Goal: Information Seeking & Learning: Understand process/instructions

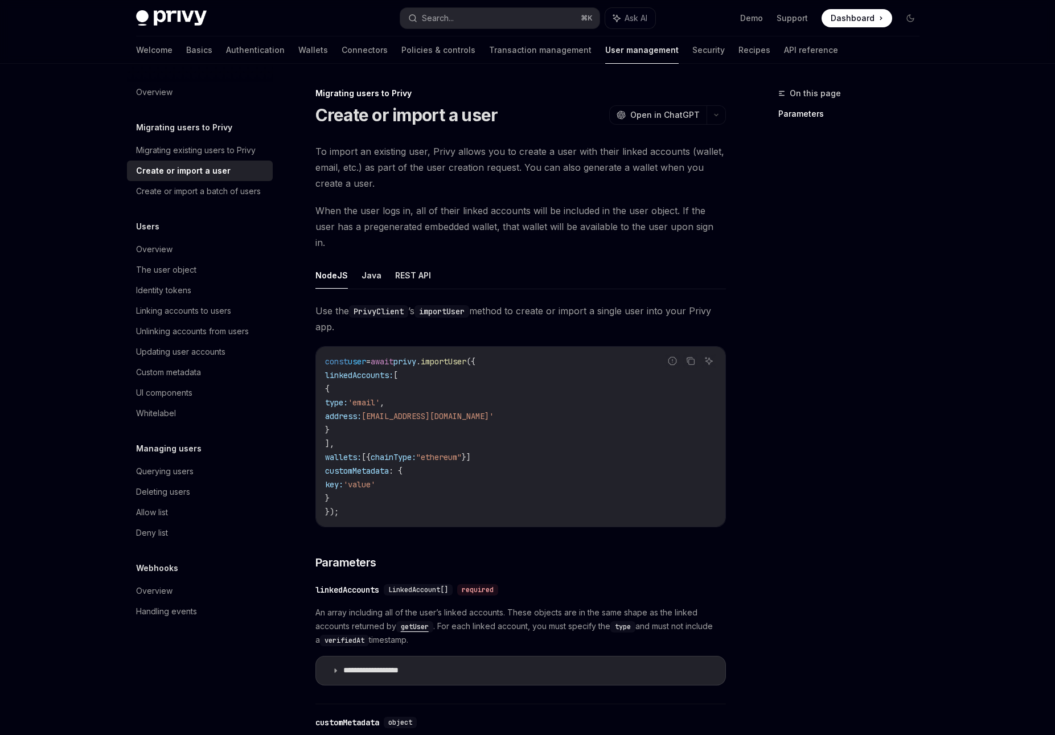
click at [421, 227] on span "When the user logs in, all of their linked accounts will be included in the use…" at bounding box center [521, 227] width 411 height 48
click at [298, 50] on link "Wallets" at bounding box center [313, 49] width 30 height 27
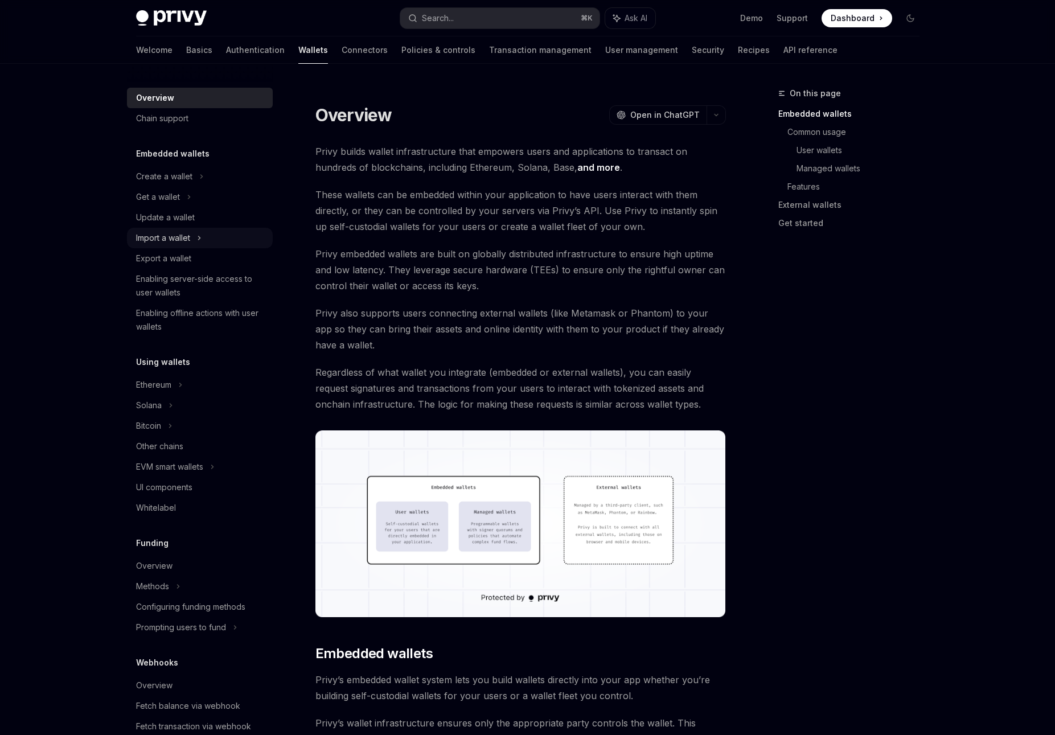
click at [234, 243] on div "Import a wallet" at bounding box center [200, 238] width 146 height 21
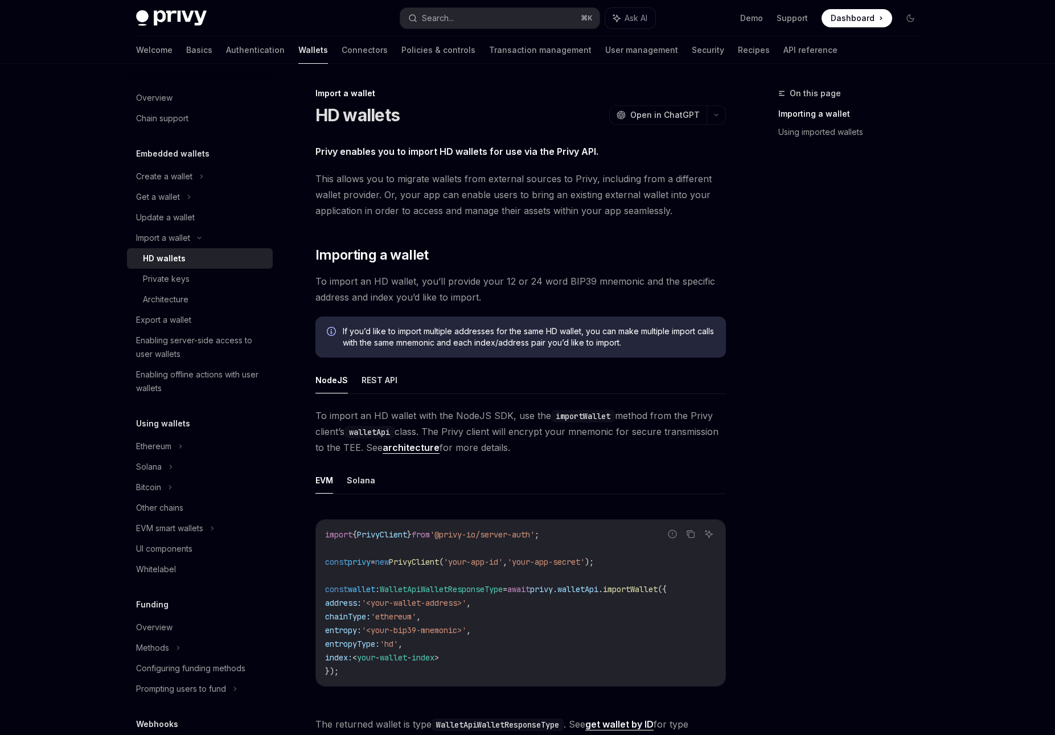
click at [590, 268] on div "Privy enables you to import HD wallets for use via the Privy API. This allows y…" at bounding box center [521, 497] width 411 height 707
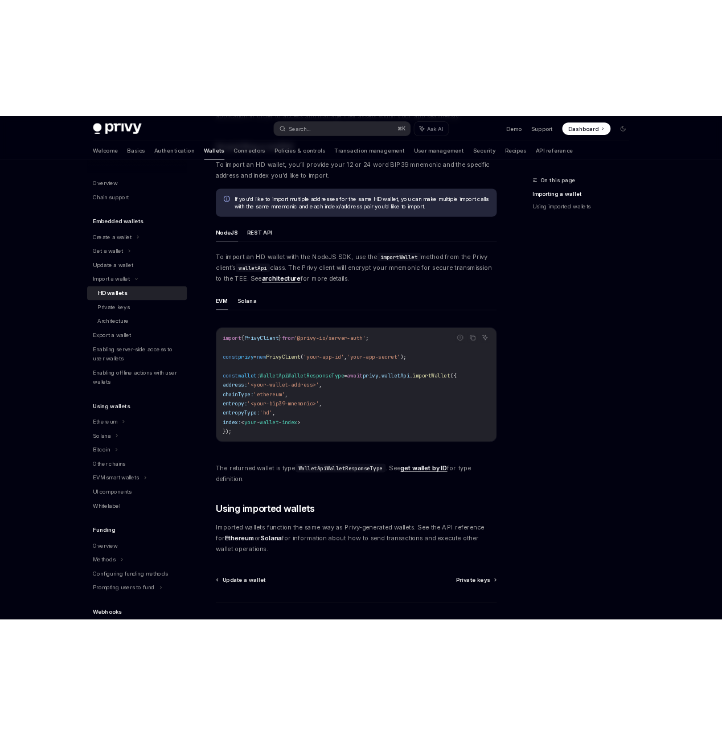
scroll to position [208, 0]
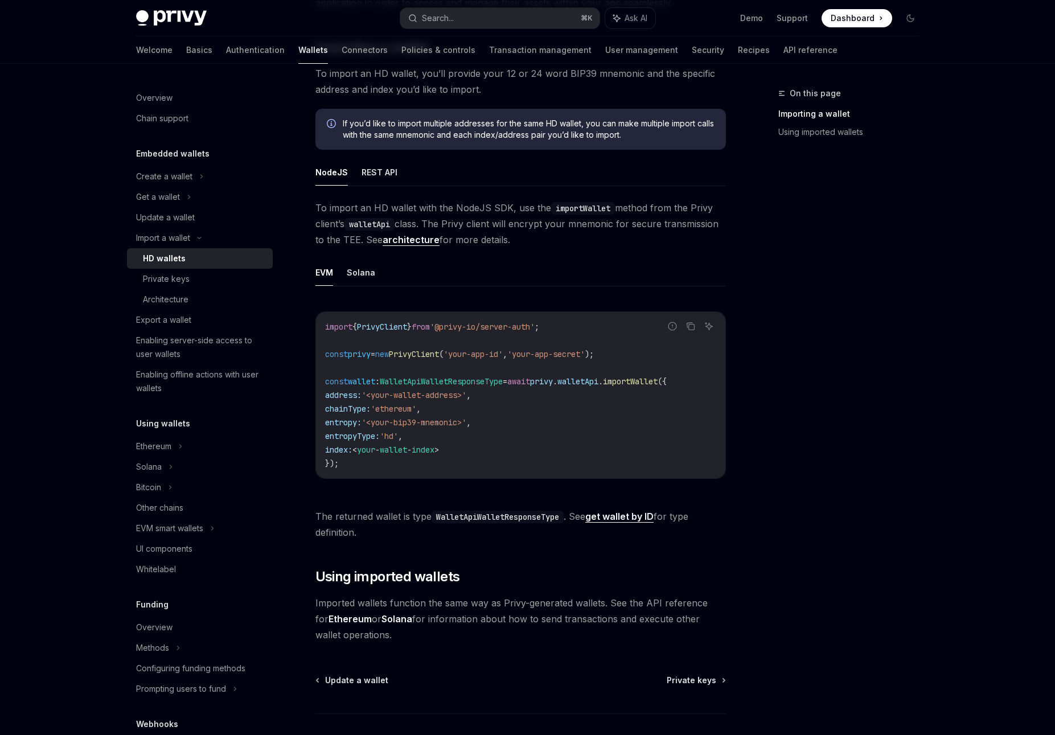
click at [383, 140] on span "If you’d like to import multiple addresses for the same HD wallet, you can make…" at bounding box center [529, 129] width 372 height 23
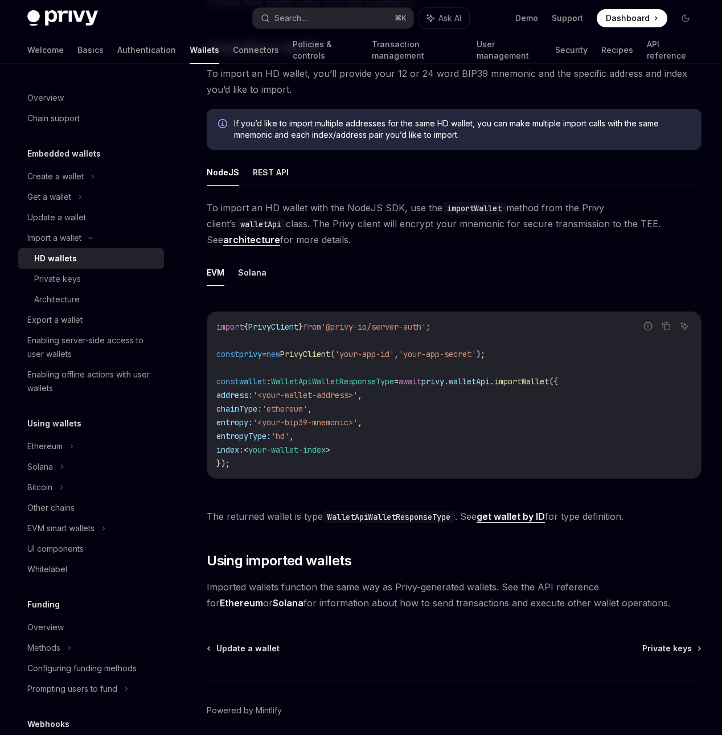
click at [559, 310] on div "Report incorrect code Copy Ask AI import { PrivyClient } from '@privy-io/server…" at bounding box center [454, 398] width 495 height 197
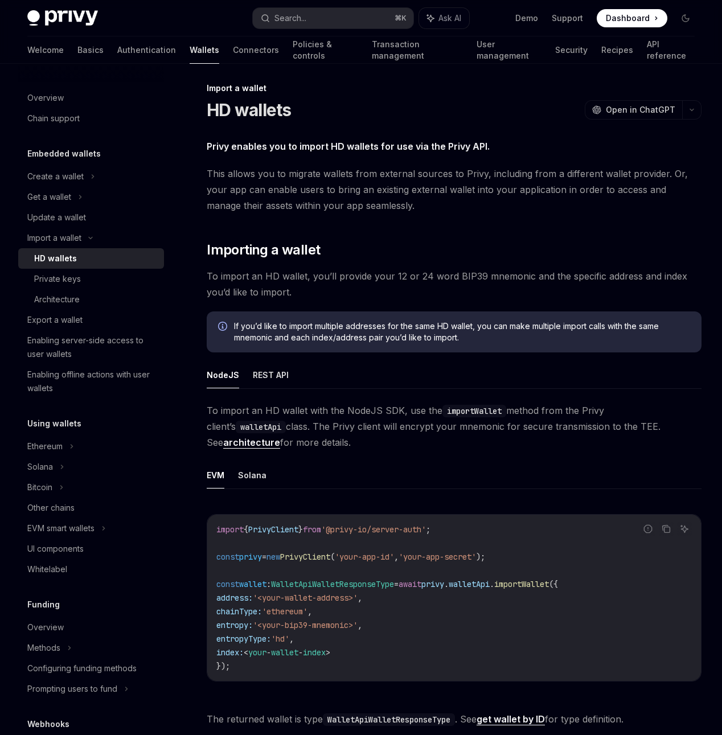
scroll to position [0, 0]
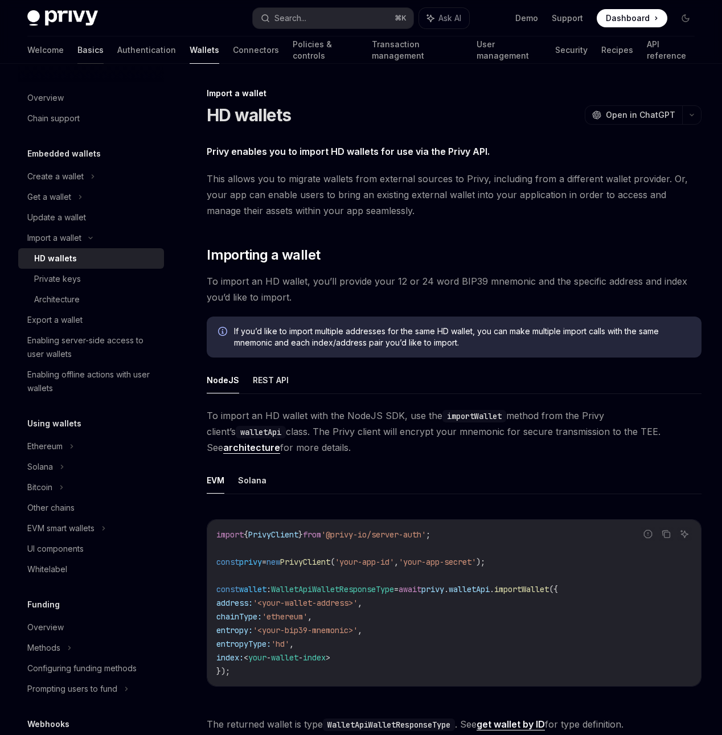
click at [77, 46] on link "Basics" at bounding box center [90, 49] width 26 height 27
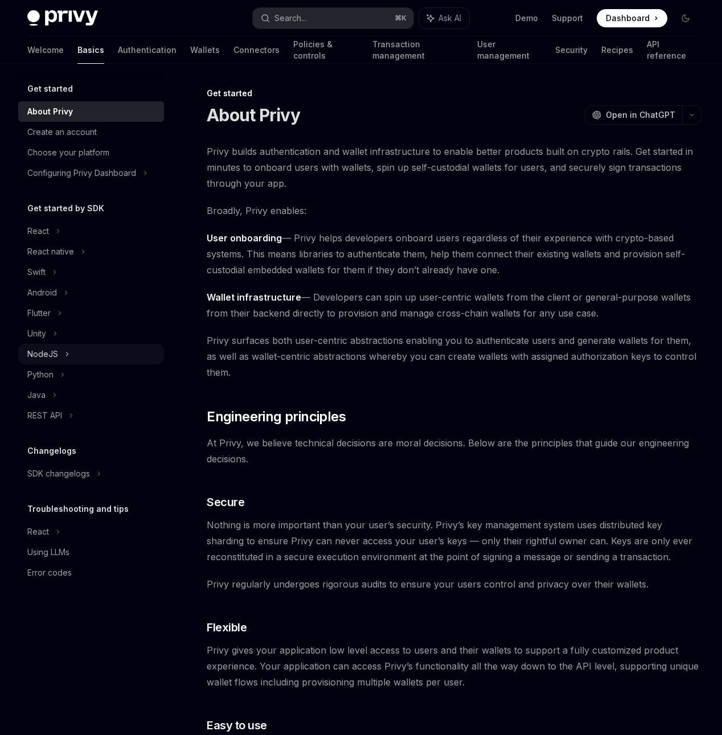
click at [80, 354] on div "NodeJS" at bounding box center [91, 354] width 146 height 21
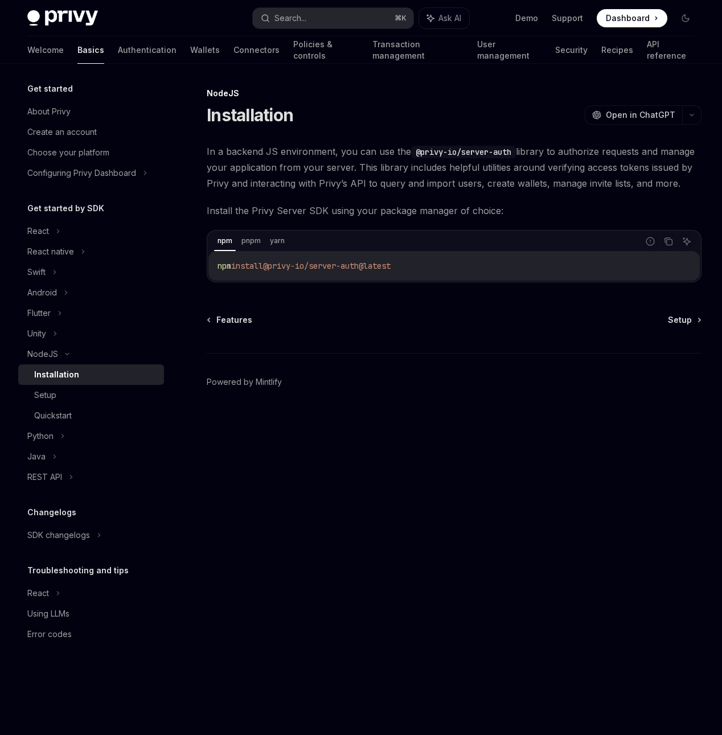
click at [88, 382] on link "Installation" at bounding box center [91, 375] width 146 height 21
click at [88, 385] on link "Setup" at bounding box center [91, 395] width 146 height 21
type textarea "*"
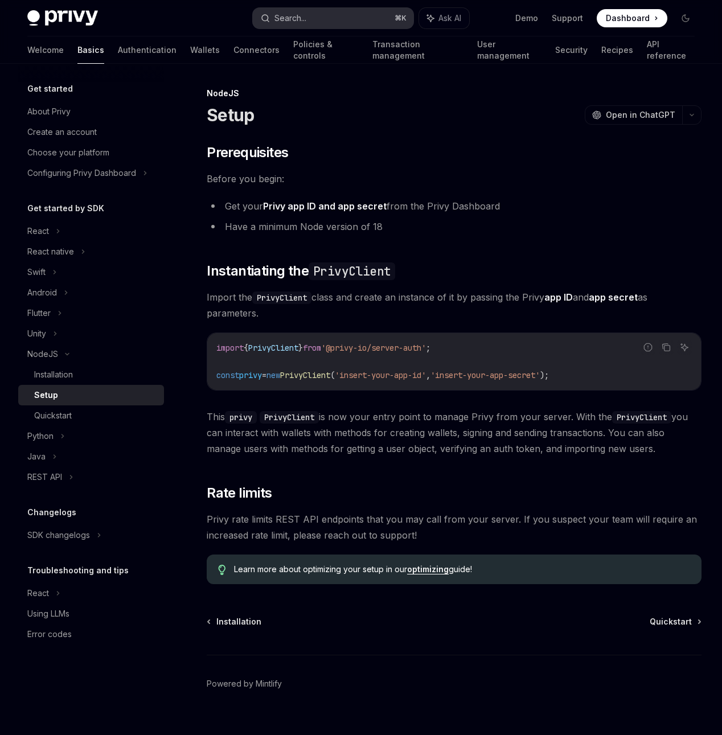
click at [304, 21] on div "Search..." at bounding box center [291, 18] width 32 height 14
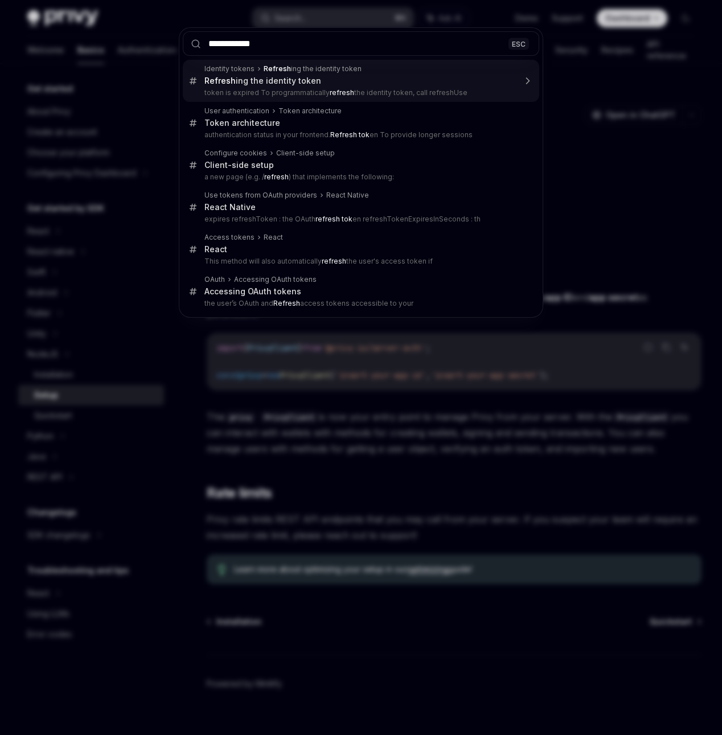
type input "**********"
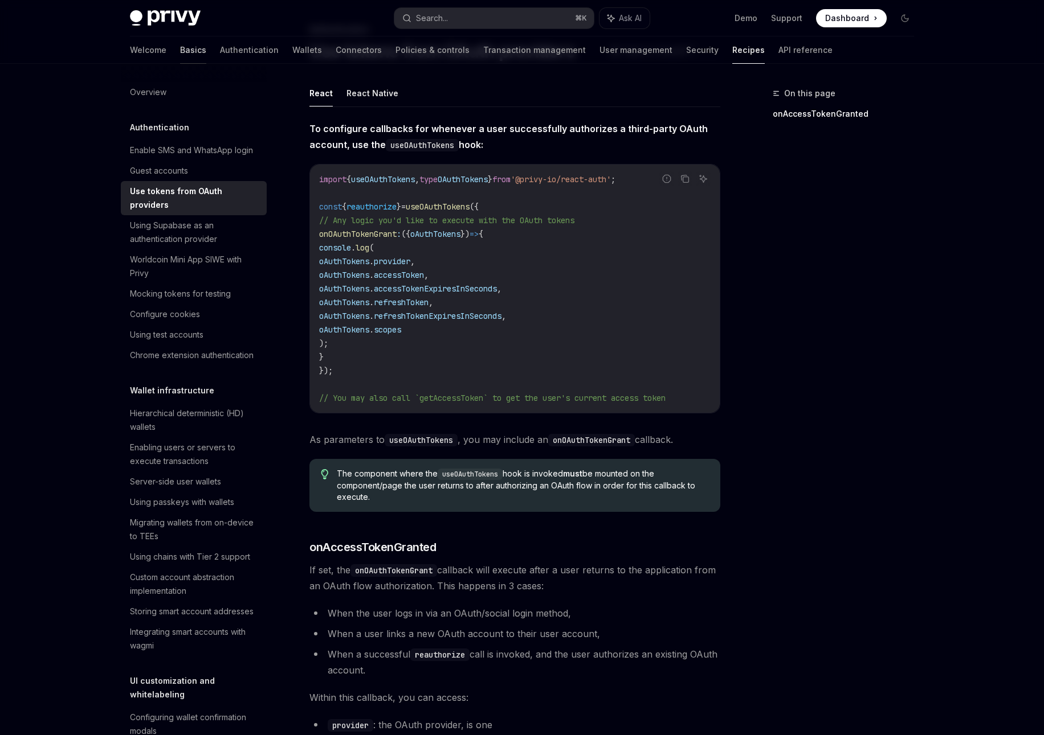
click at [180, 49] on link "Basics" at bounding box center [193, 49] width 26 height 27
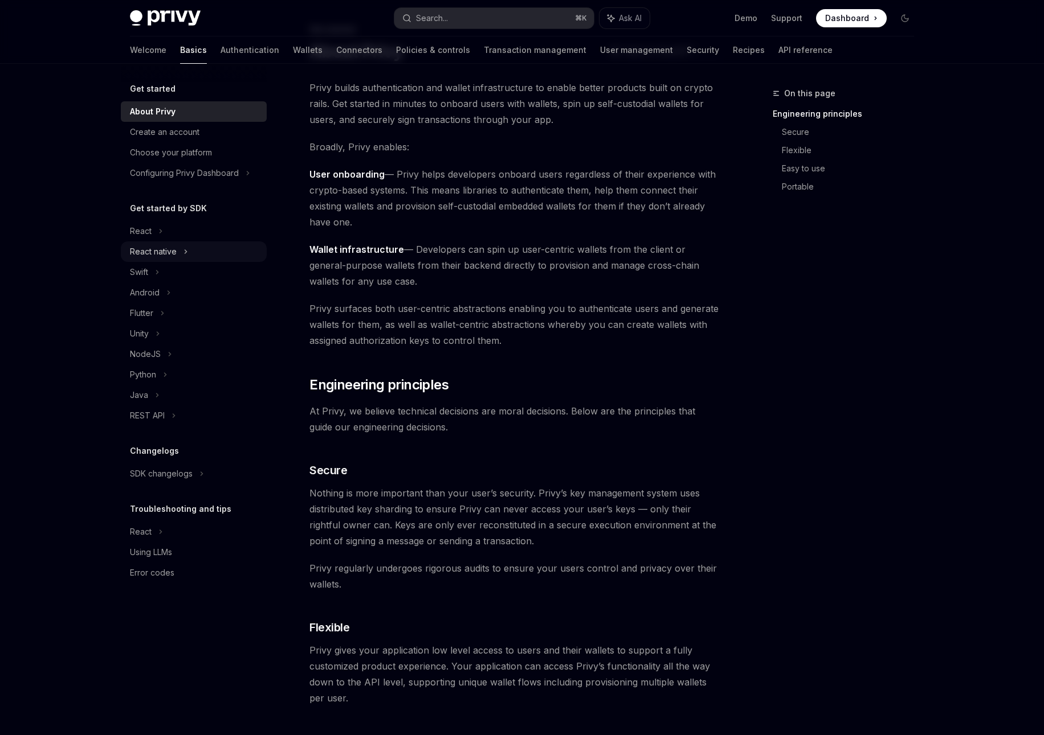
click at [166, 254] on div "React native" at bounding box center [153, 252] width 47 height 14
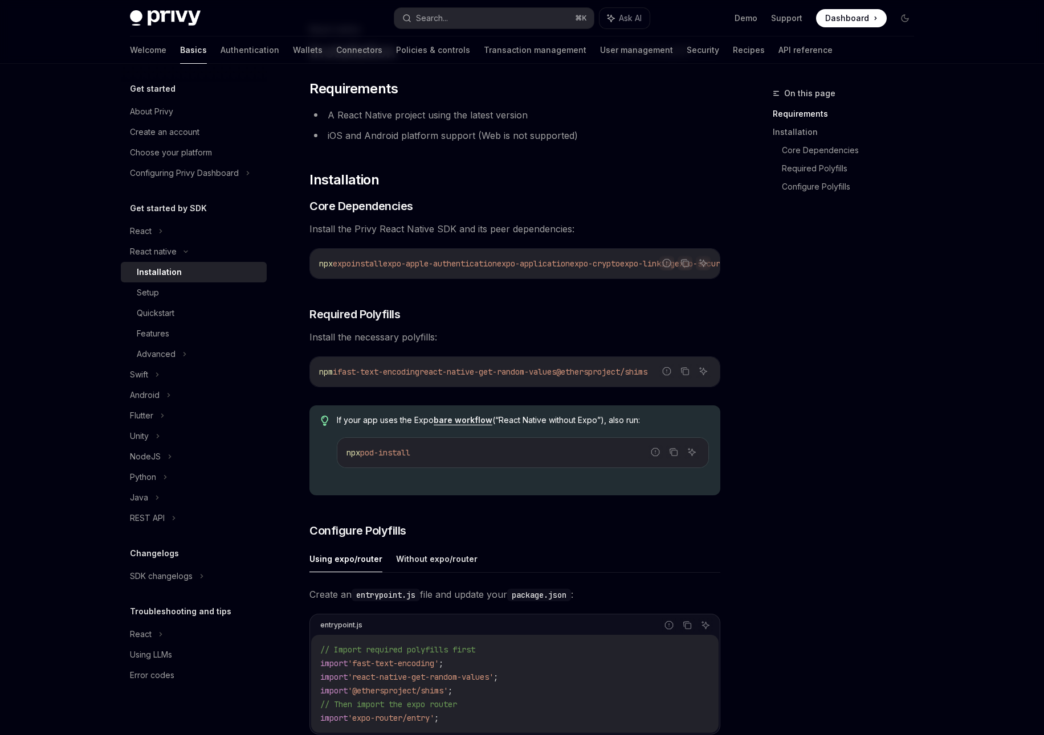
click at [436, 160] on div "​ Requirements A React Native project using the latest version iOS and Android …" at bounding box center [514, 592] width 411 height 1025
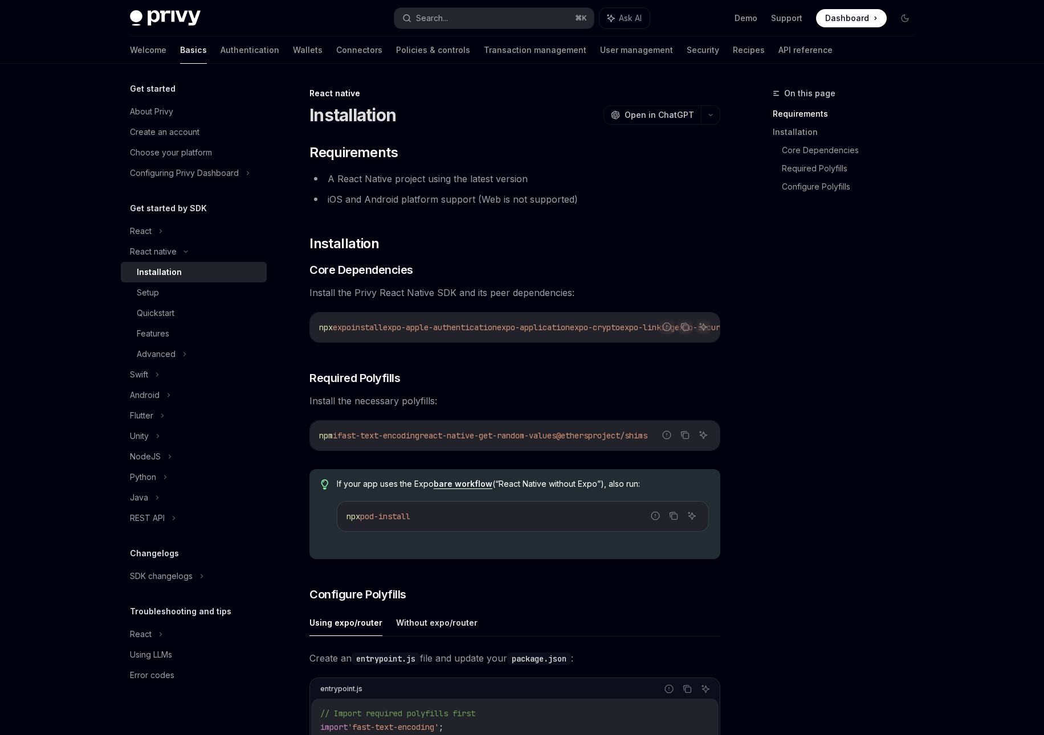
click at [920, 502] on div "On this page Requirements Installation Core Dependencies Required Polyfills Con…" at bounding box center [836, 411] width 173 height 649
click at [708, 380] on h3 "​ Required Polyfills" at bounding box center [514, 378] width 411 height 16
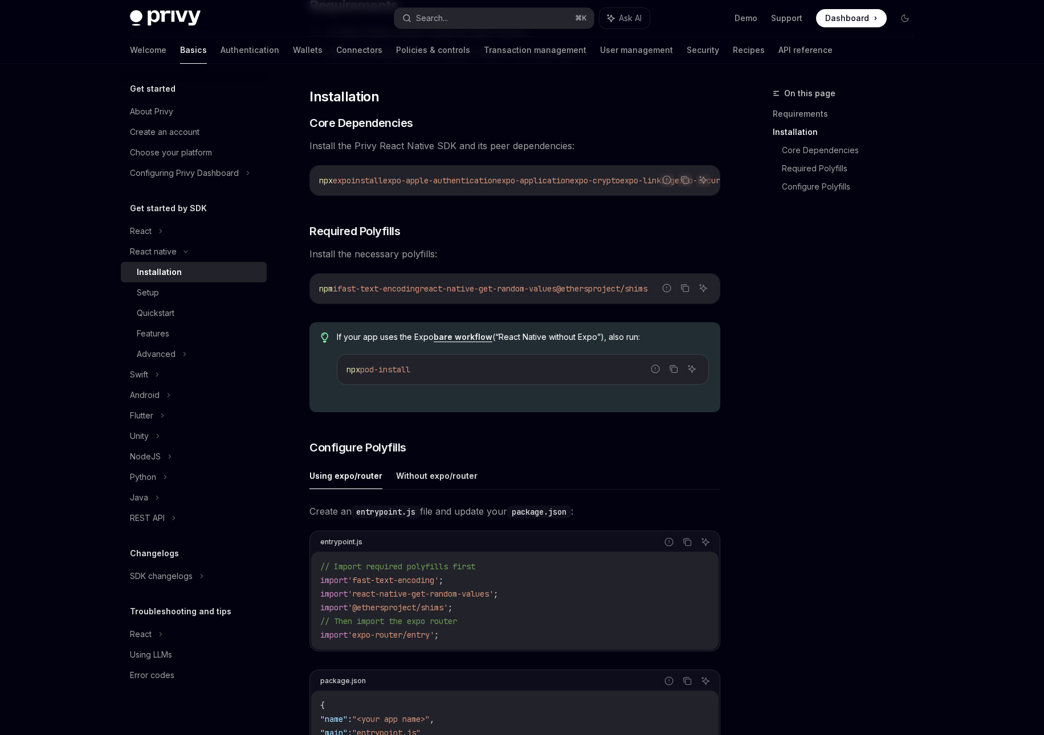
scroll to position [150, 0]
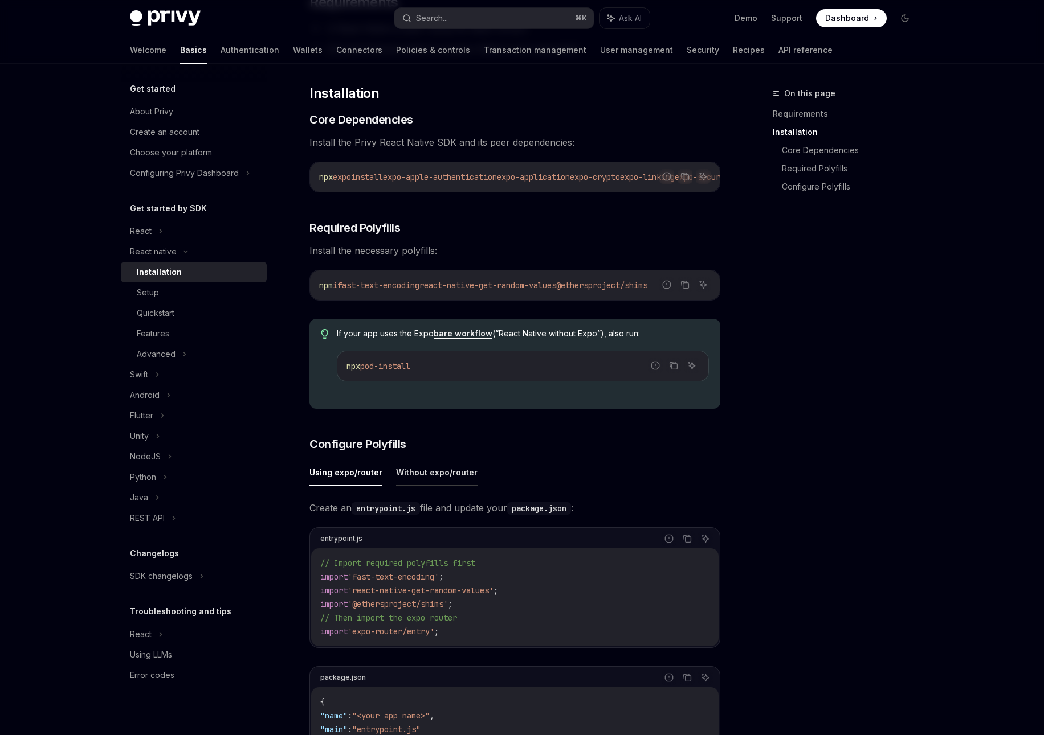
click at [452, 477] on button "Without expo/router" at bounding box center [436, 472] width 81 height 27
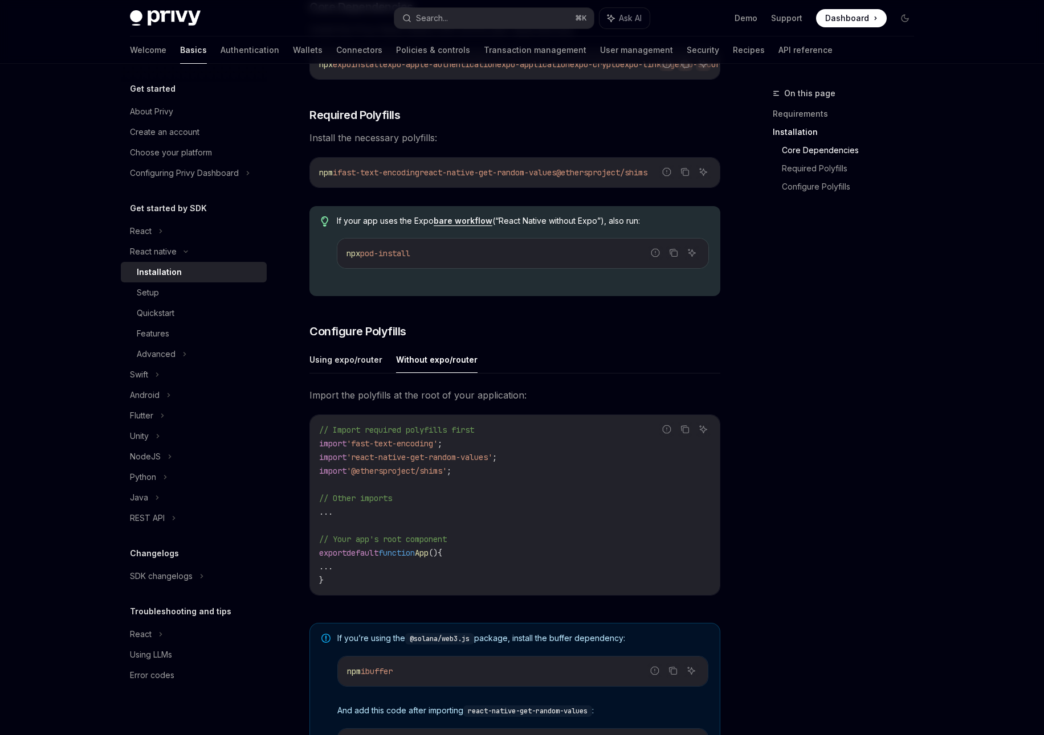
scroll to position [268, 0]
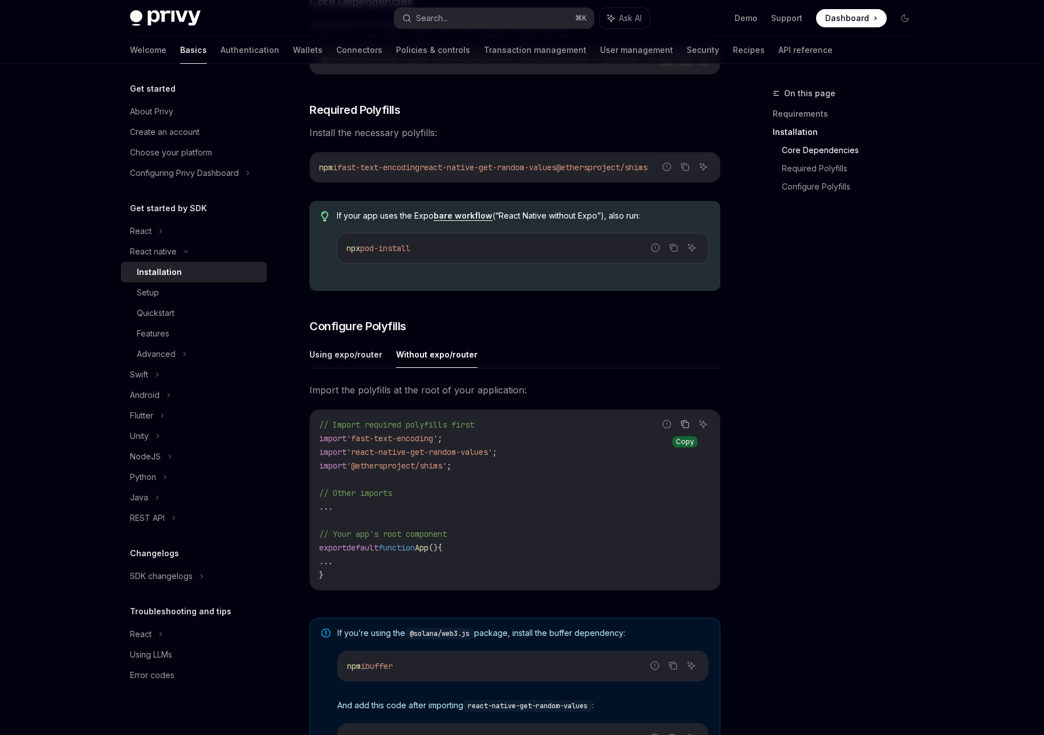
click at [688, 428] on icon "Copy the contents from the code block" at bounding box center [686, 426] width 6 height 6
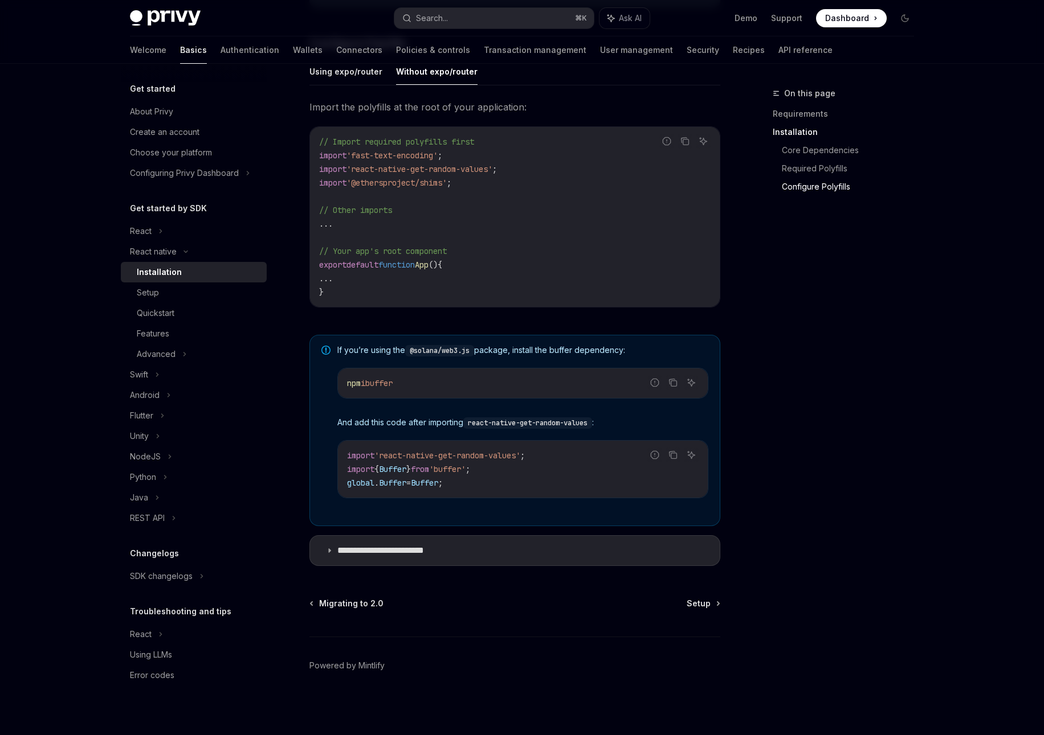
scroll to position [555, 0]
click at [544, 561] on summary "**********" at bounding box center [515, 551] width 410 height 30
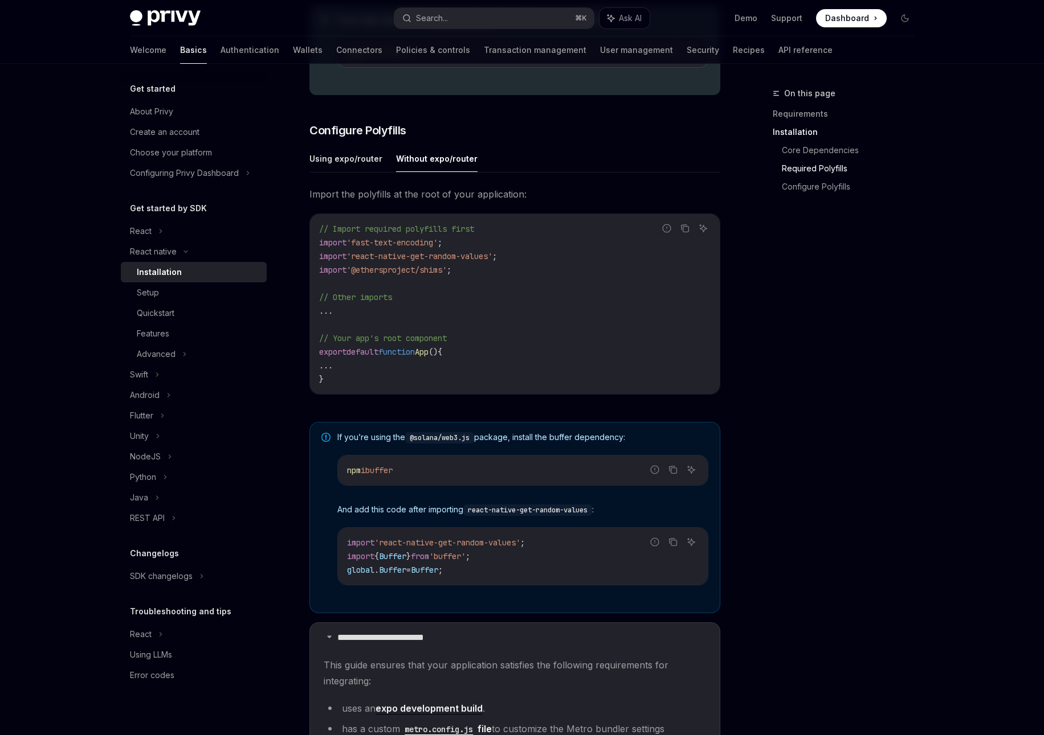
scroll to position [462, 0]
click at [202, 285] on link "Setup" at bounding box center [194, 293] width 146 height 21
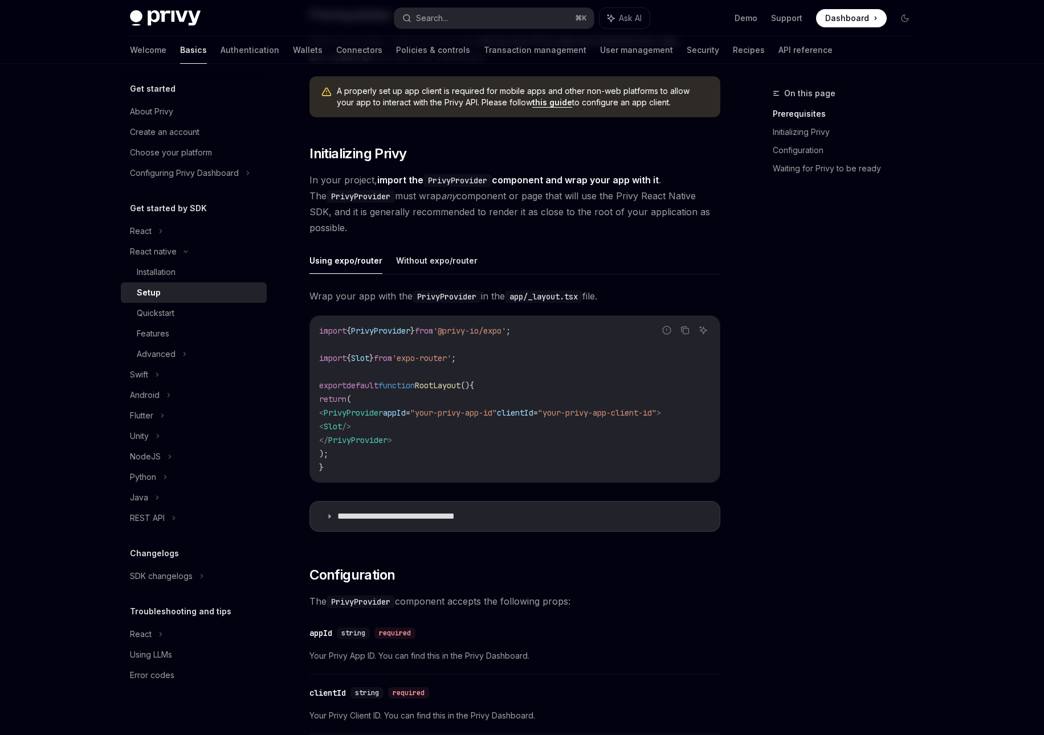
scroll to position [76, 0]
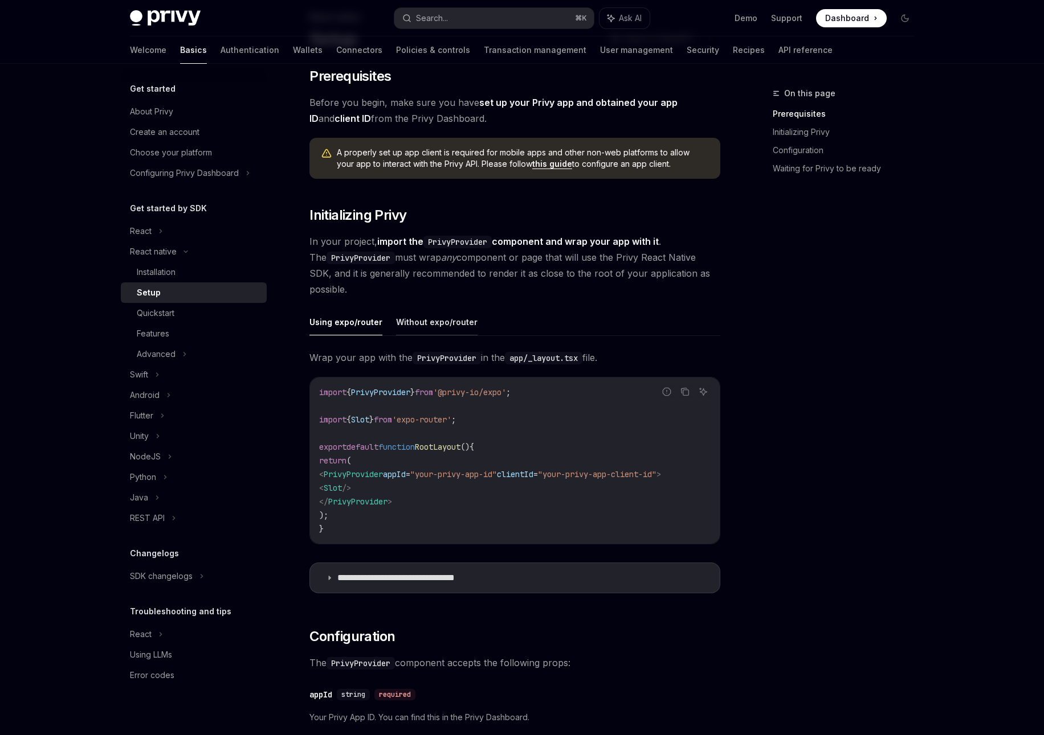
click at [443, 322] on button "Without expo/router" at bounding box center [436, 322] width 81 height 27
type textarea "*"
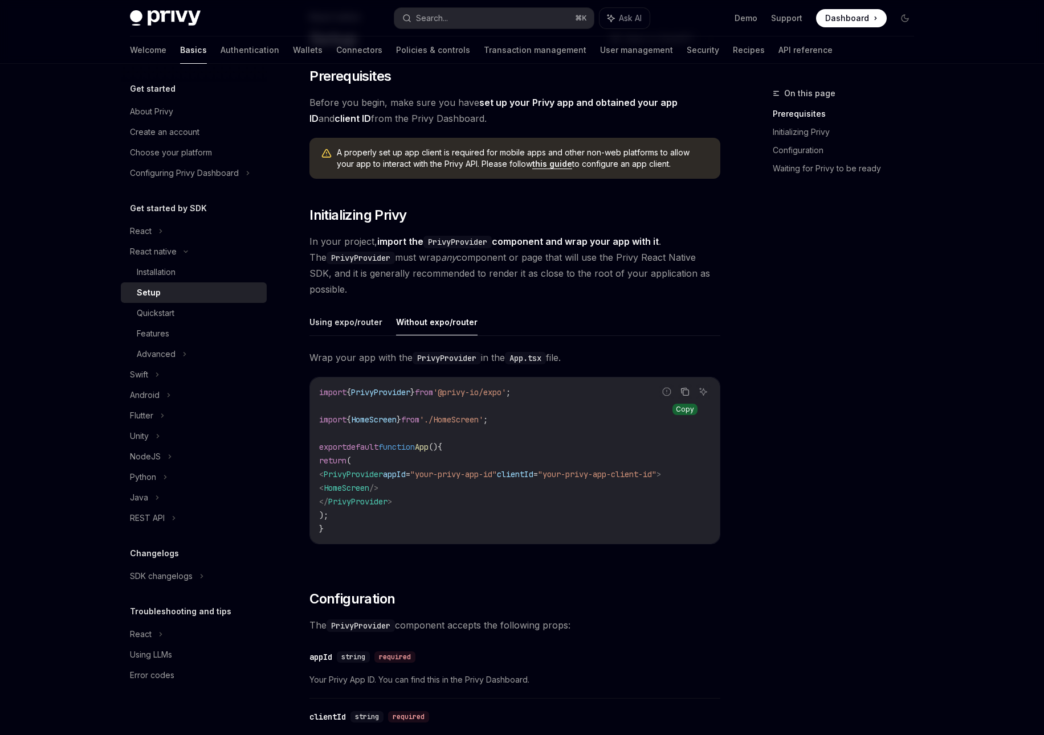
click at [683, 392] on icon "Copy the contents from the code block" at bounding box center [686, 393] width 6 height 6
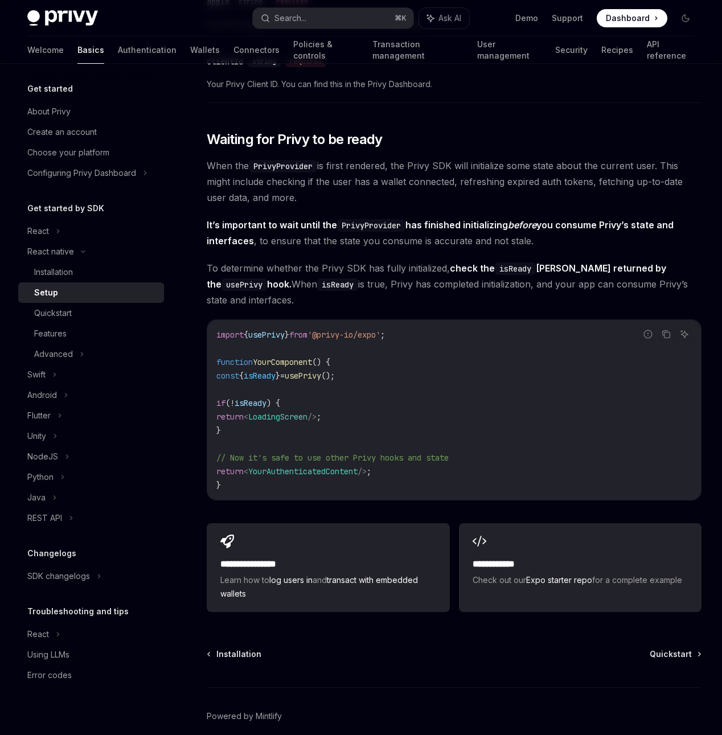
scroll to position [767, 0]
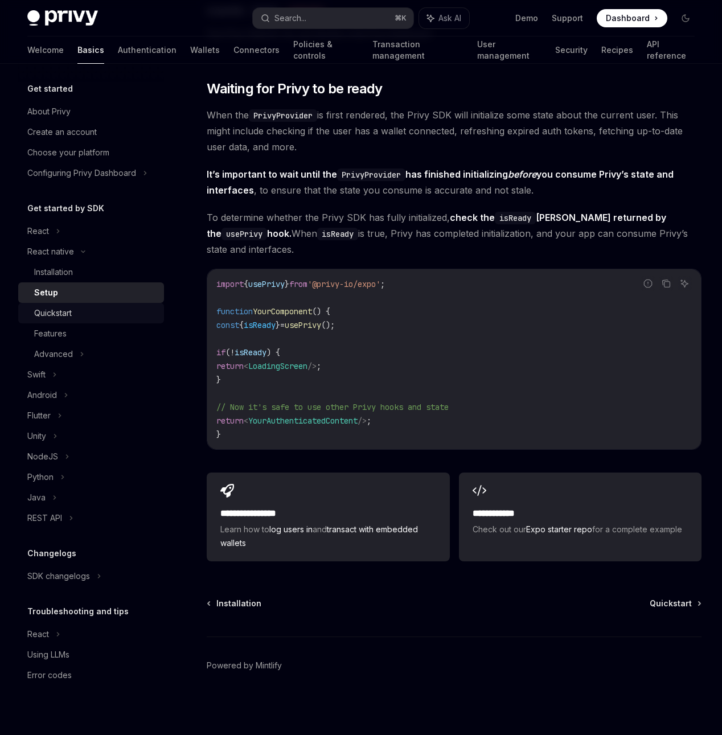
click at [99, 314] on div "Quickstart" at bounding box center [95, 313] width 123 height 14
type textarea "*"
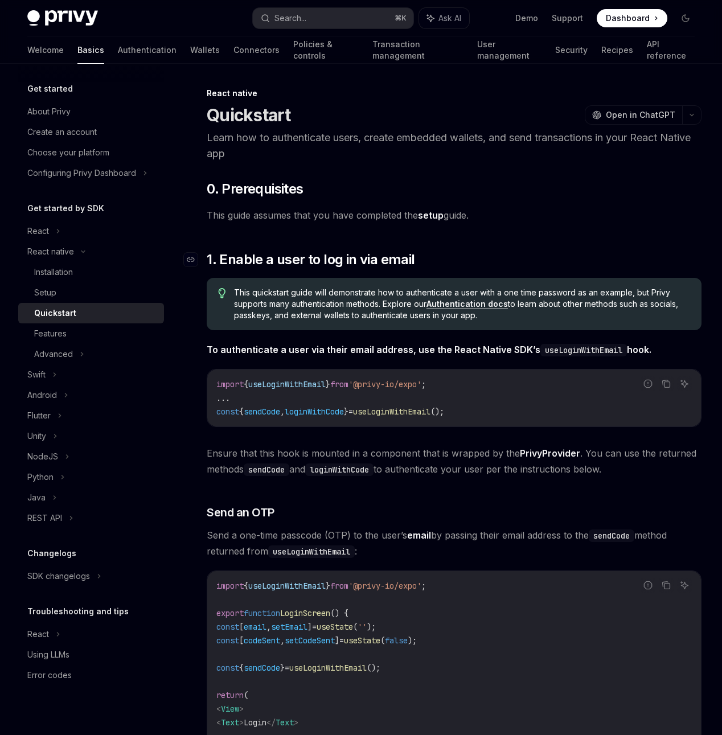
click at [504, 253] on h2 "​ 1. Enable a user to log in via email" at bounding box center [454, 260] width 495 height 18
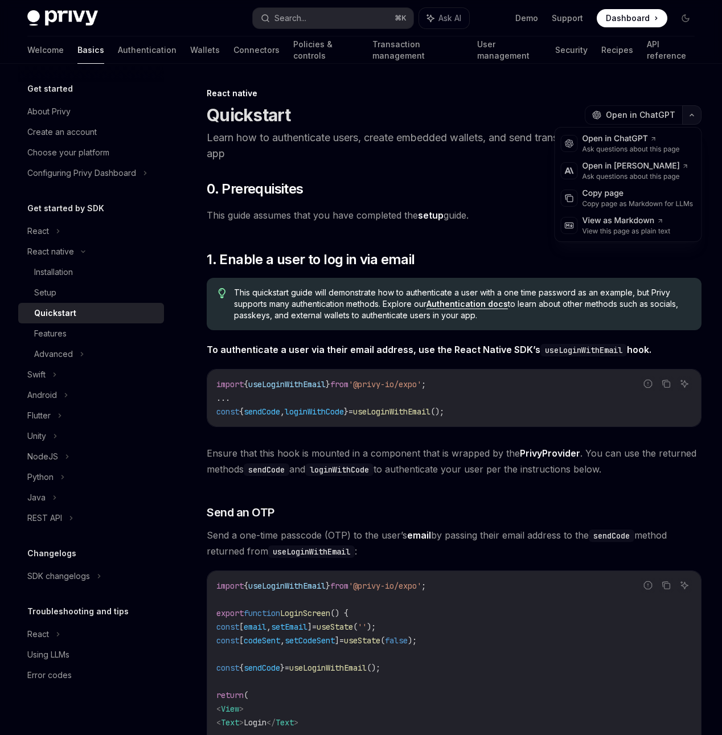
click at [695, 107] on button "button" at bounding box center [691, 114] width 19 height 19
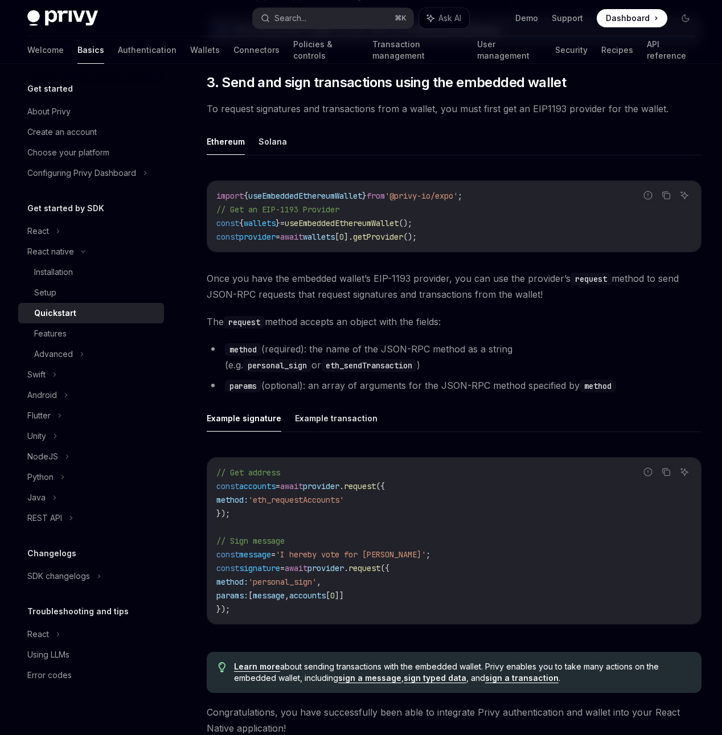
scroll to position [1388, 0]
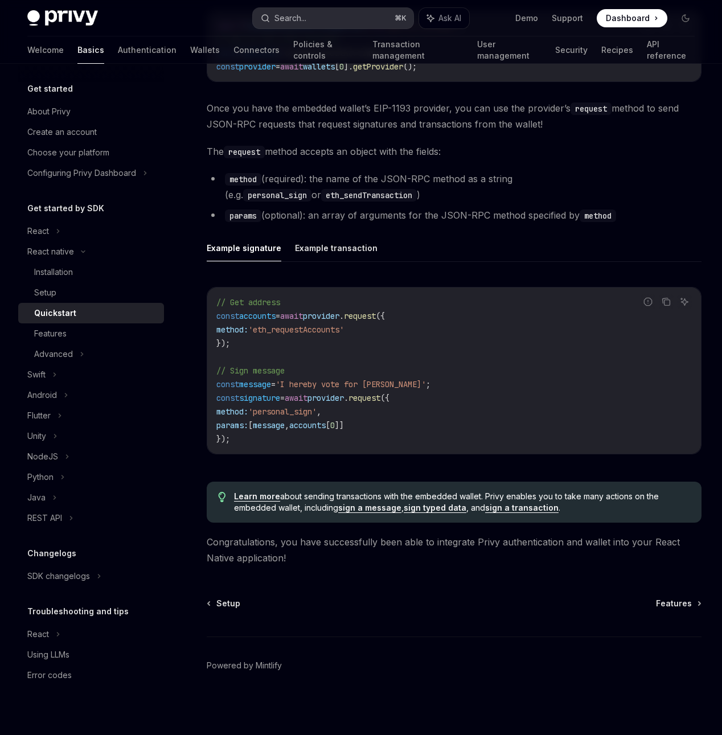
click at [292, 14] on div "Search..." at bounding box center [291, 18] width 32 height 14
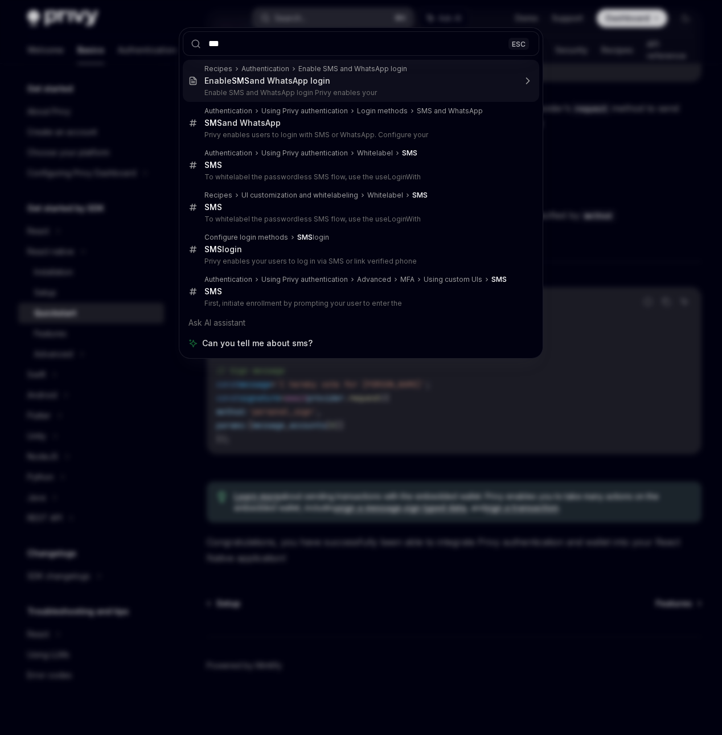
type input "***"
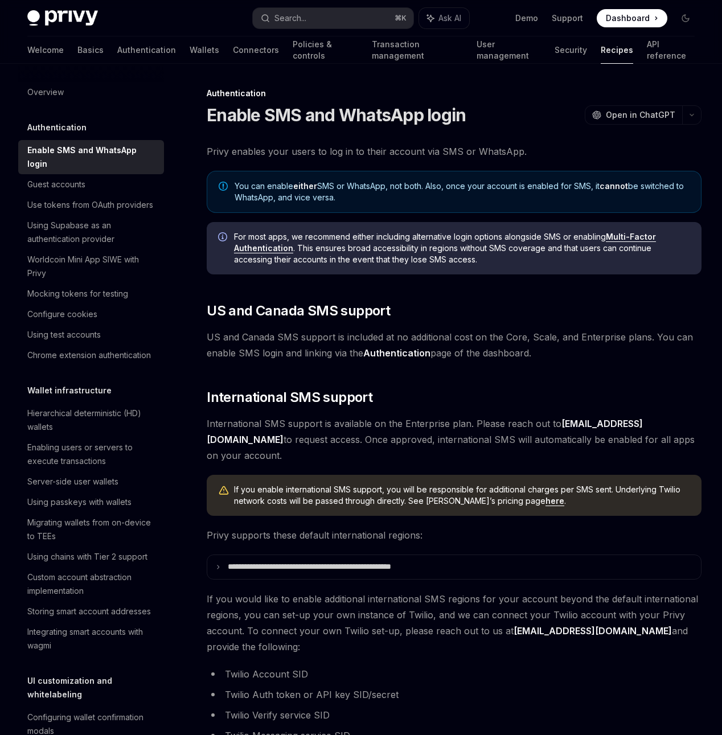
click at [439, 149] on span "Privy enables your users to log in to their account via SMS or WhatsApp." at bounding box center [454, 152] width 495 height 16
click at [623, 236] on link "Multi-Factor Authentication" at bounding box center [445, 243] width 422 height 22
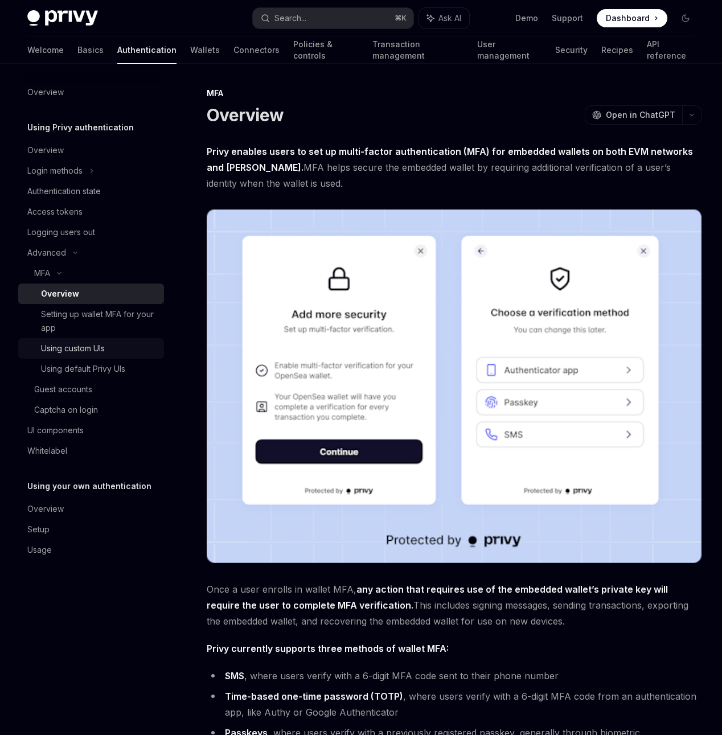
click at [48, 343] on div "Using custom UIs" at bounding box center [73, 349] width 64 height 14
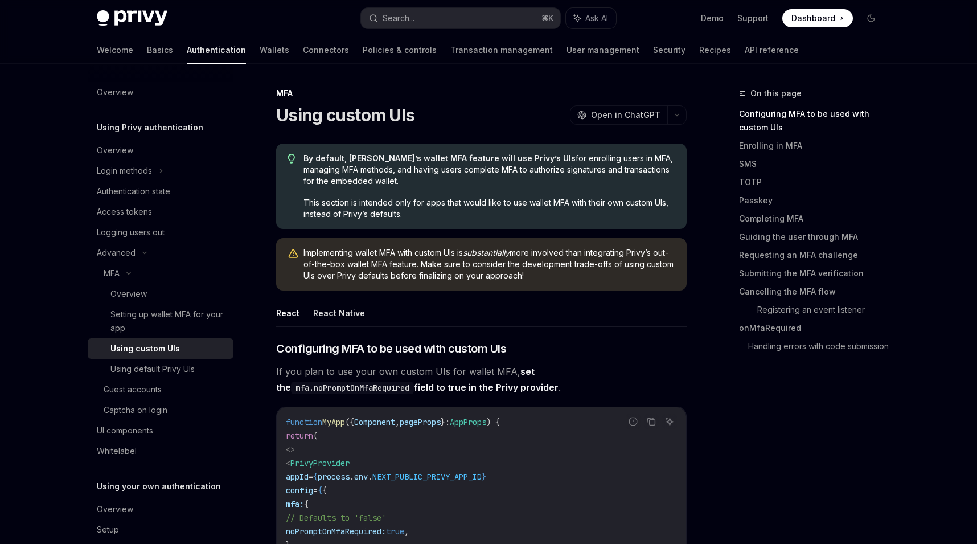
click at [596, 159] on span "By default, [PERSON_NAME]’s wallet MFA feature will use Privy’s UIs for enrolli…" at bounding box center [490, 170] width 372 height 34
click at [436, 150] on div "By default, [PERSON_NAME]’s wallet MFA feature will use Privy’s UIs for enrolli…" at bounding box center [481, 186] width 411 height 85
click at [164, 175] on div "Login methods" at bounding box center [161, 171] width 146 height 21
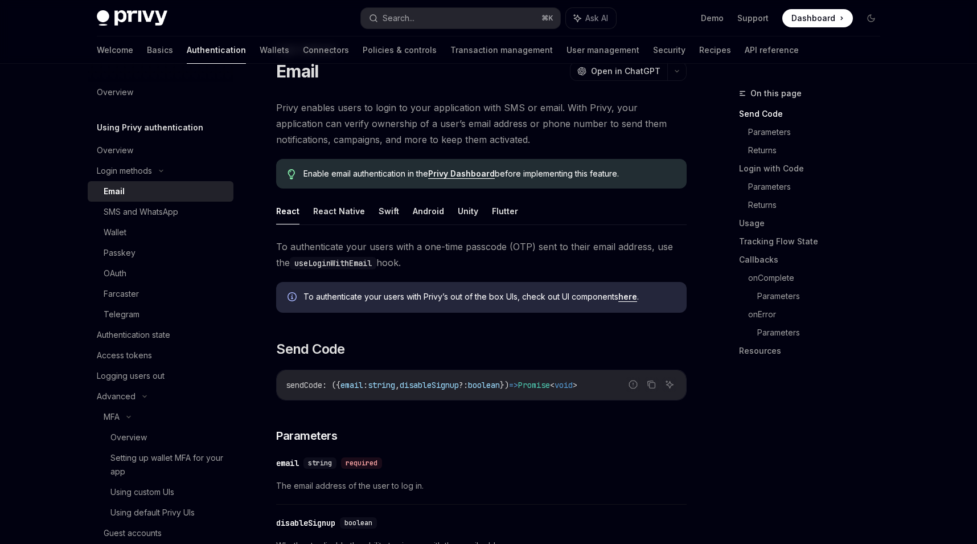
scroll to position [58, 0]
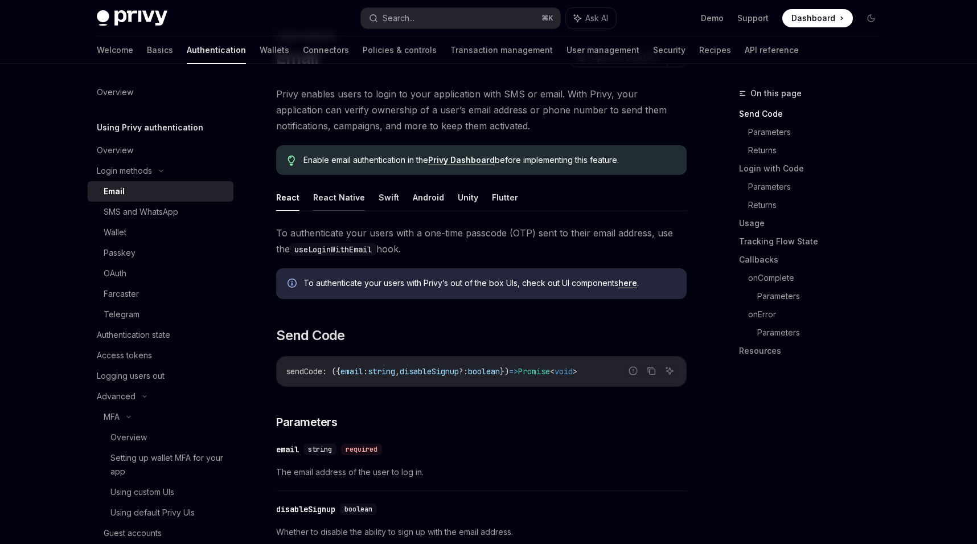
click at [326, 195] on button "React Native" at bounding box center [339, 197] width 52 height 27
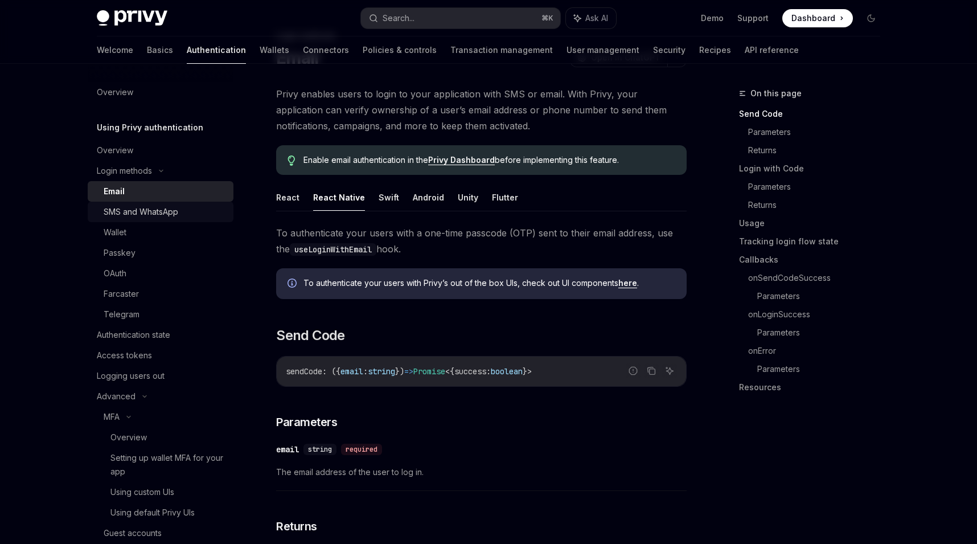
click at [166, 217] on div "SMS and WhatsApp" at bounding box center [141, 212] width 75 height 14
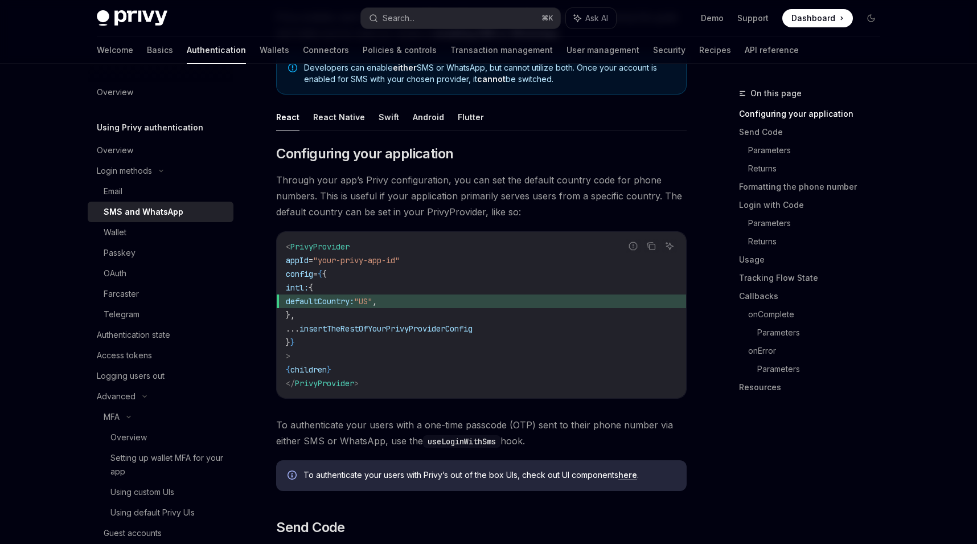
scroll to position [140, 0]
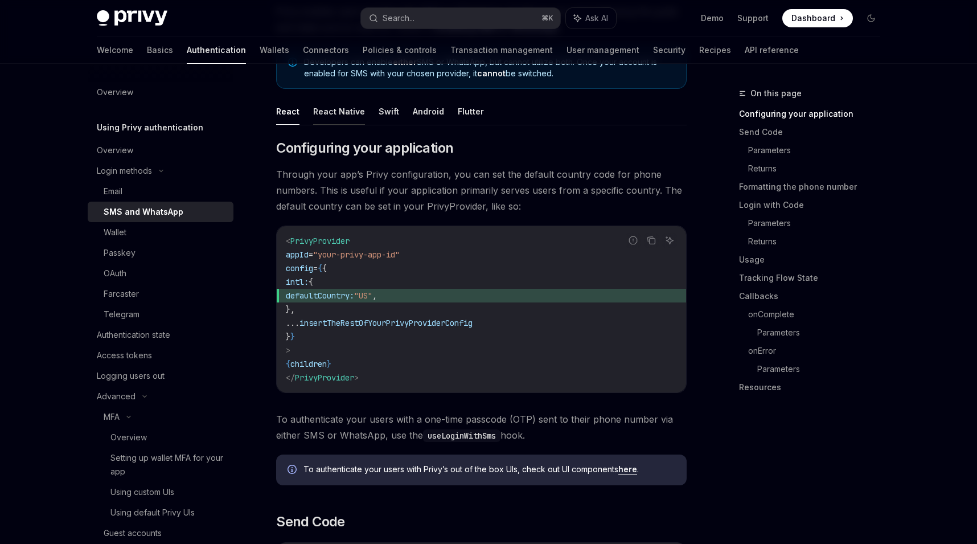
click at [332, 101] on button "React Native" at bounding box center [339, 111] width 52 height 27
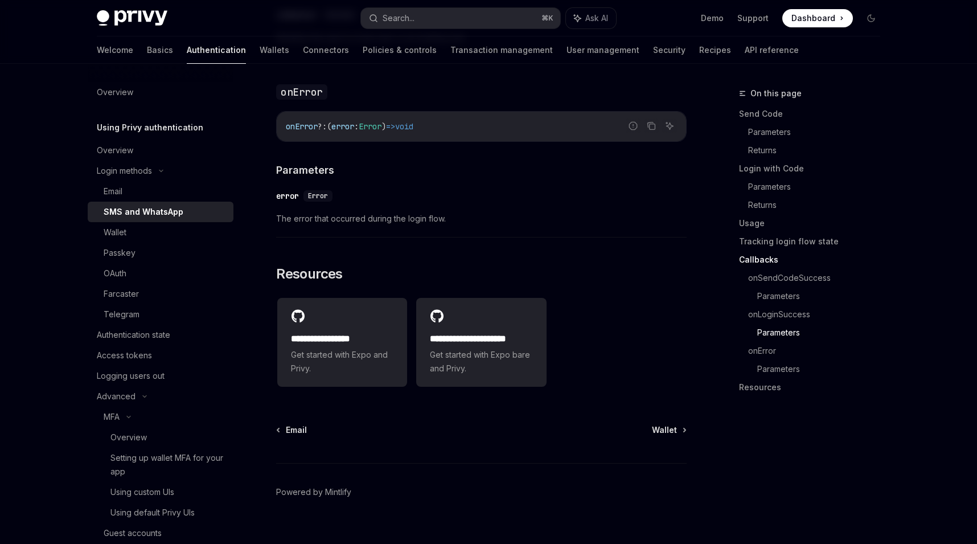
scroll to position [2235, 0]
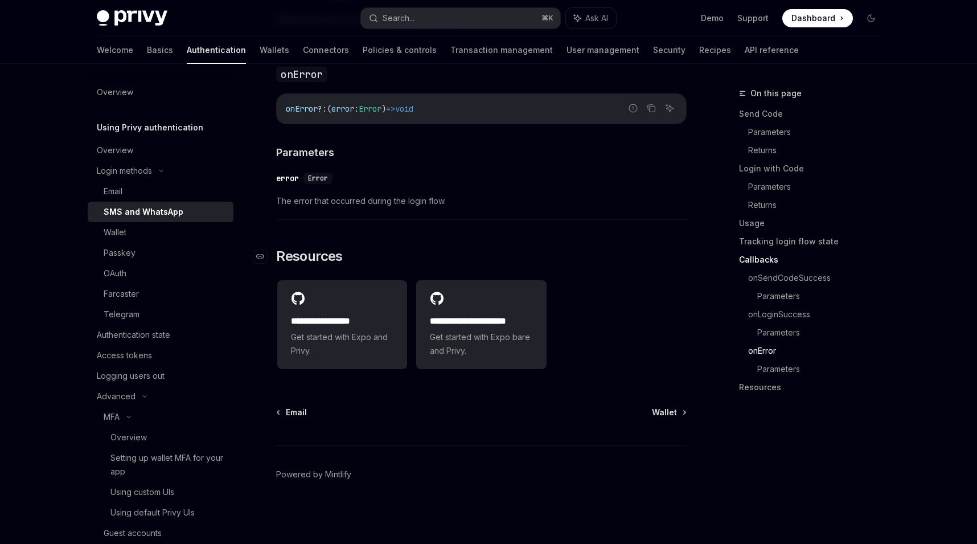
click at [419, 249] on h2 "​ Resources" at bounding box center [481, 256] width 411 height 18
click at [202, 461] on div "Setting up wallet MFA for your app" at bounding box center [169, 464] width 116 height 27
type textarea "*"
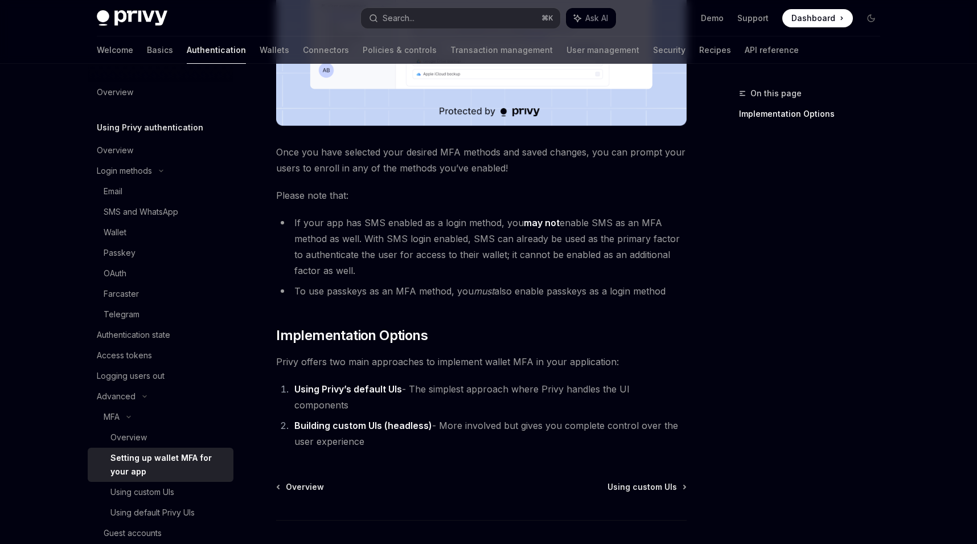
scroll to position [463, 0]
